Goal: Navigation & Orientation: Find specific page/section

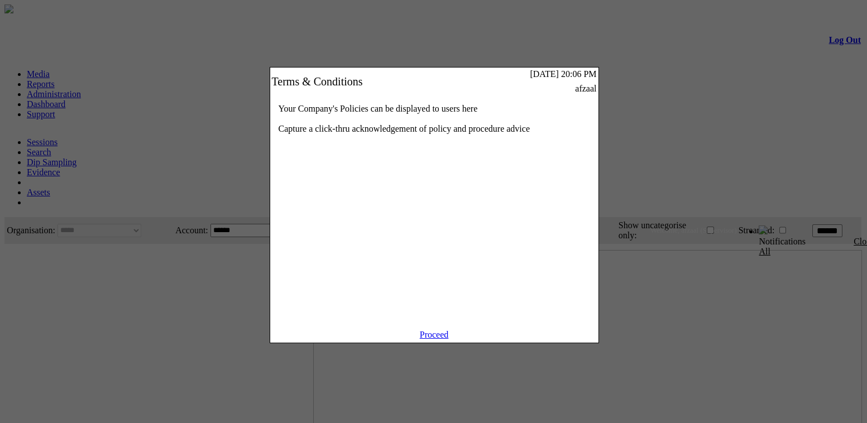
click at [429, 339] on link "Proceed" at bounding box center [434, 334] width 29 height 9
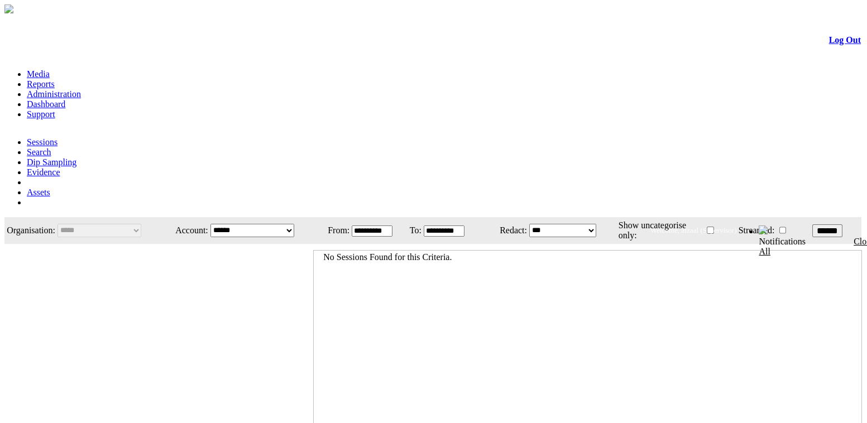
click at [81, 89] on link "Administration" at bounding box center [54, 93] width 54 height 9
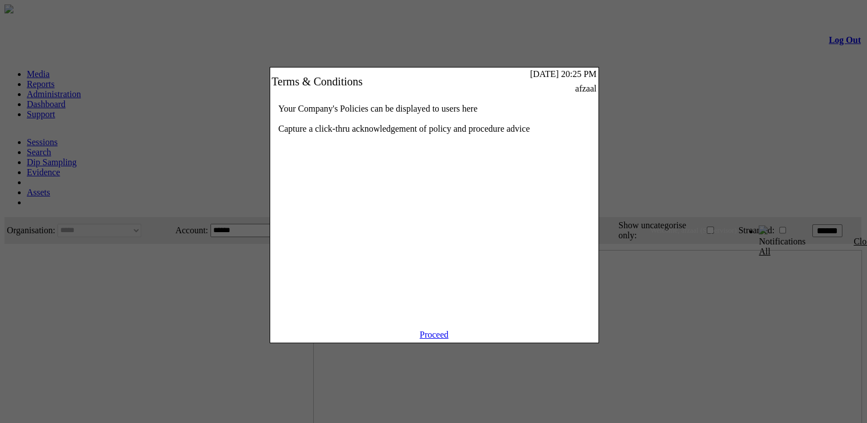
click at [433, 339] on link "Proceed" at bounding box center [434, 334] width 29 height 9
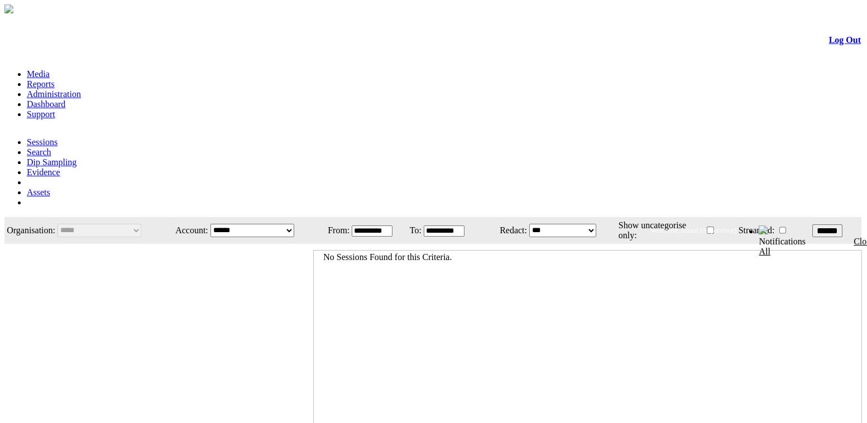
click at [81, 89] on link "Administration" at bounding box center [54, 93] width 54 height 9
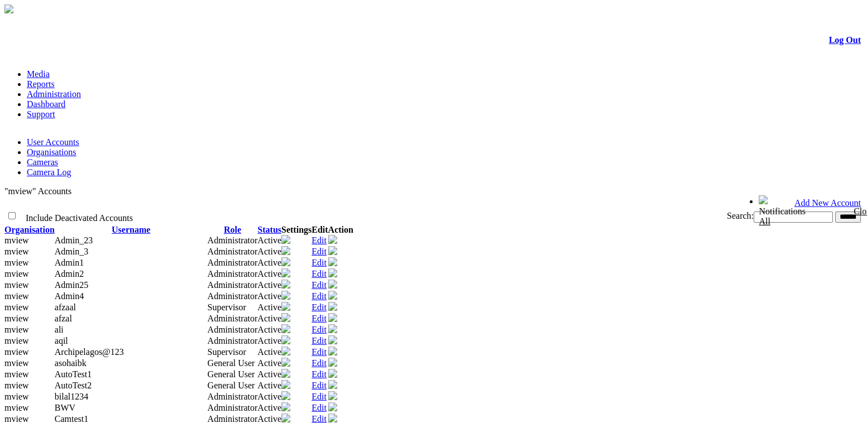
click at [829, 42] on link "Log Out" at bounding box center [845, 39] width 32 height 9
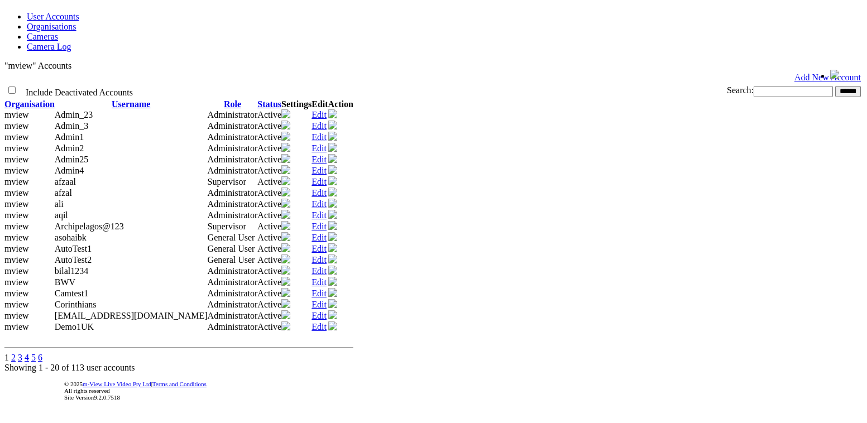
scroll to position [340, 0]
click at [42, 353] on link "6" at bounding box center [40, 357] width 4 height 9
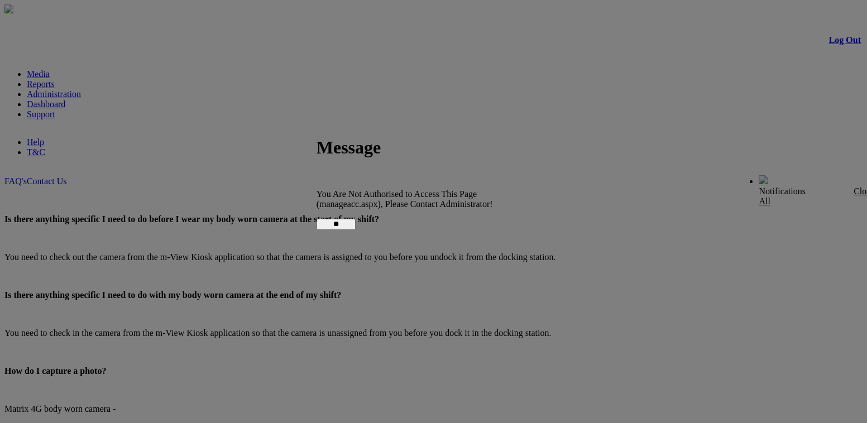
click at [356, 219] on input "**" at bounding box center [335, 224] width 39 height 11
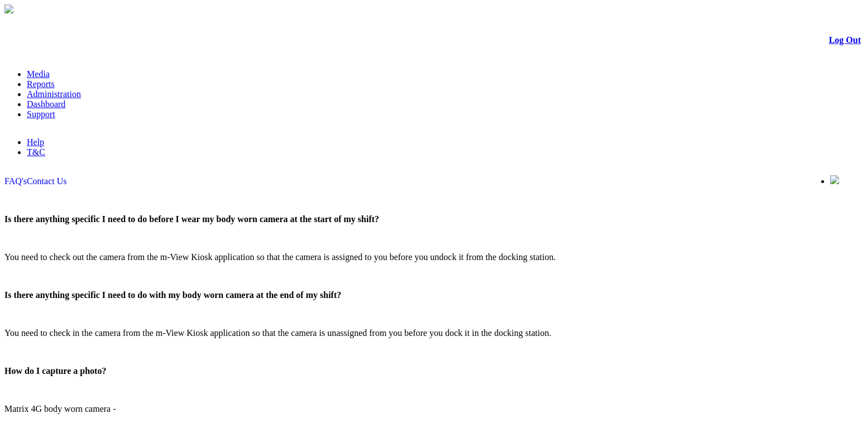
click at [81, 89] on link "Administration" at bounding box center [54, 93] width 54 height 9
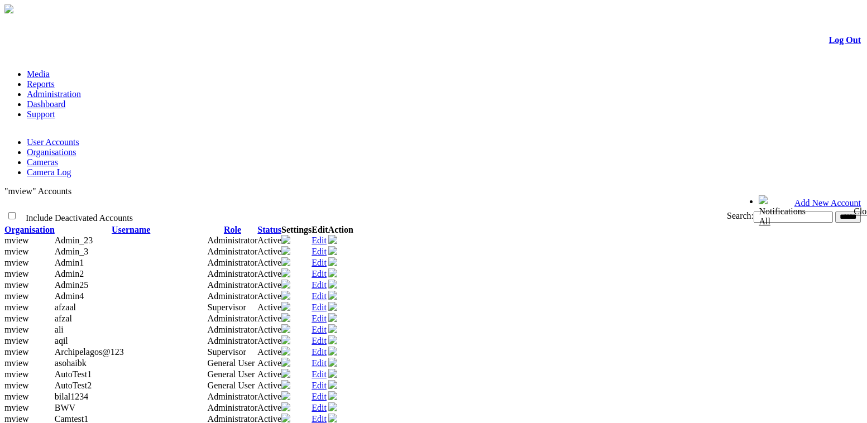
scroll to position [304, 0]
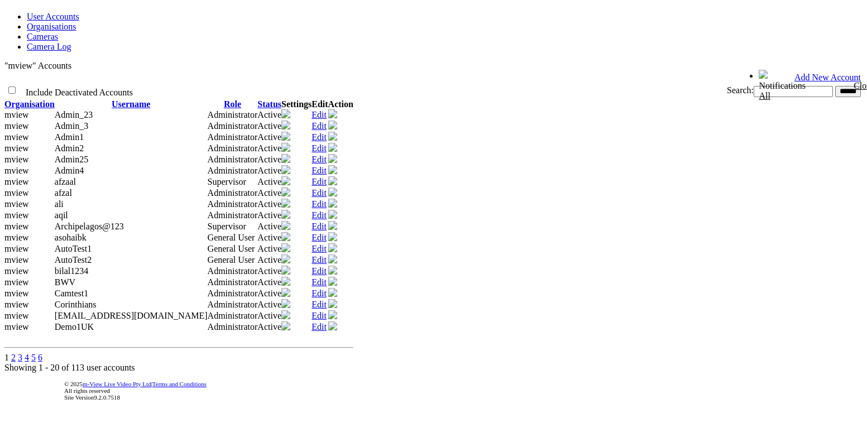
click at [29, 353] on link "4" at bounding box center [27, 357] width 4 height 9
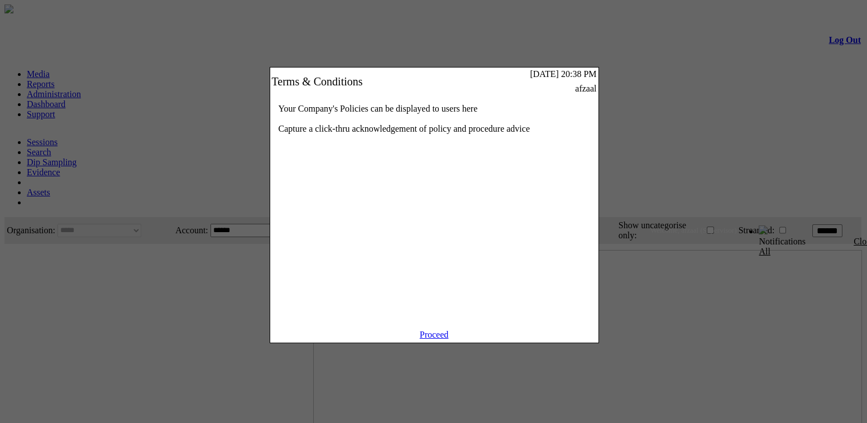
click at [425, 339] on link "Proceed" at bounding box center [434, 334] width 29 height 9
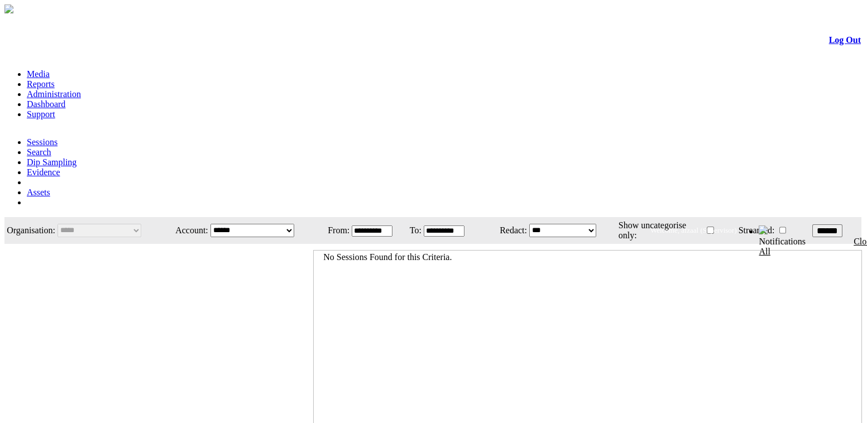
click at [81, 89] on link "Administration" at bounding box center [54, 93] width 54 height 9
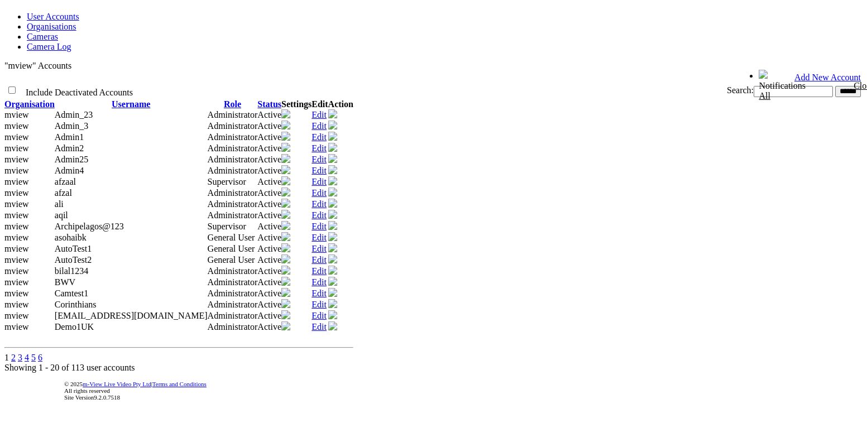
scroll to position [340, 0]
click at [22, 353] on link "3" at bounding box center [20, 357] width 4 height 9
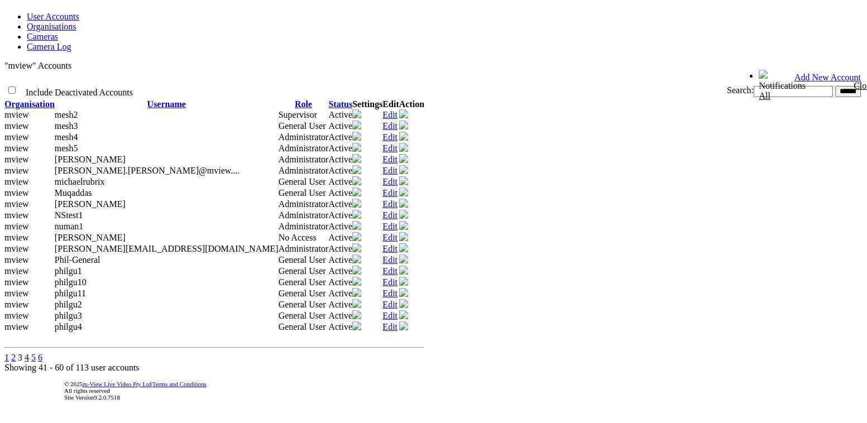
scroll to position [340, 0]
click at [27, 353] on div "1 2 3 4 5 6" at bounding box center [433, 358] width 858 height 10
click at [16, 353] on link "2" at bounding box center [13, 357] width 4 height 9
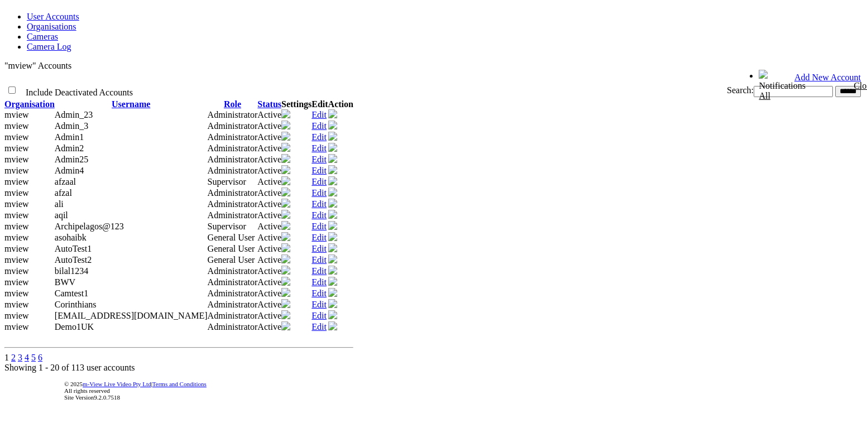
scroll to position [340, 0]
click at [22, 353] on link "3" at bounding box center [20, 357] width 4 height 9
